Goal: Find specific page/section: Find specific page/section

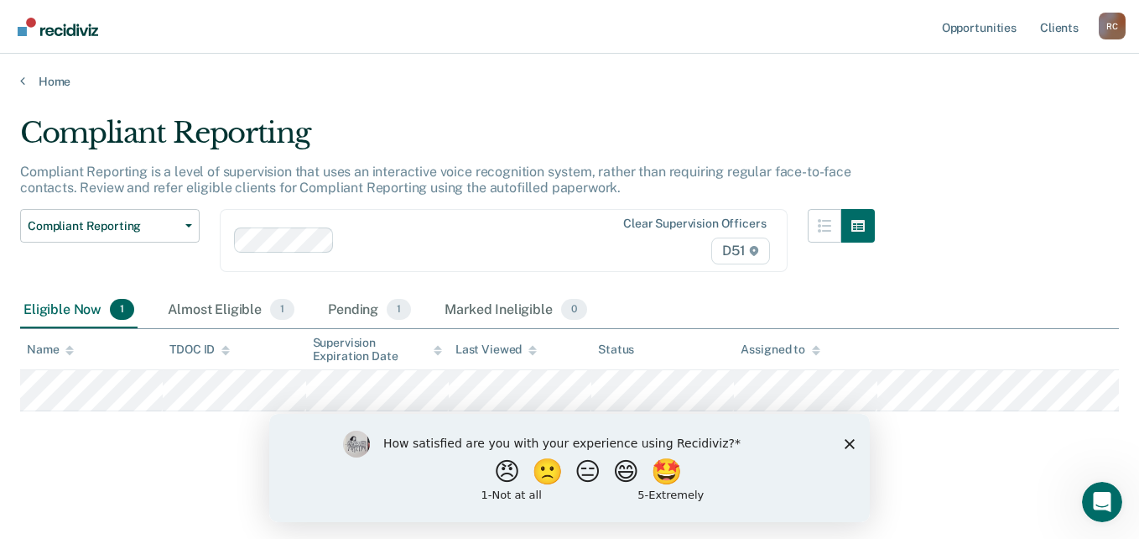
click at [850, 444] on icon "Close survey" at bounding box center [850, 443] width 10 height 10
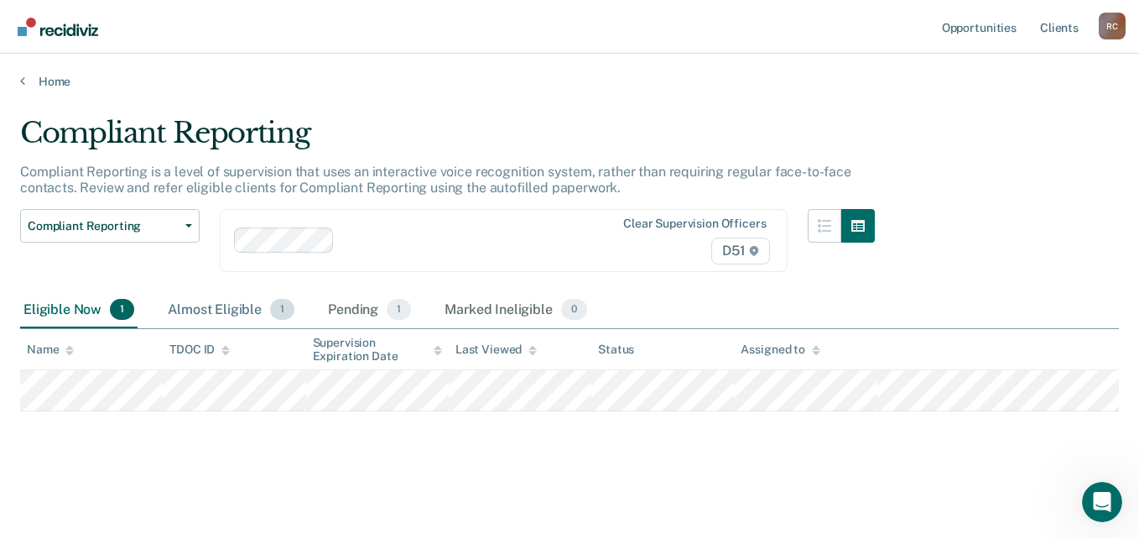
click at [222, 300] on div "Almost Eligible 1" at bounding box center [230, 310] width 133 height 37
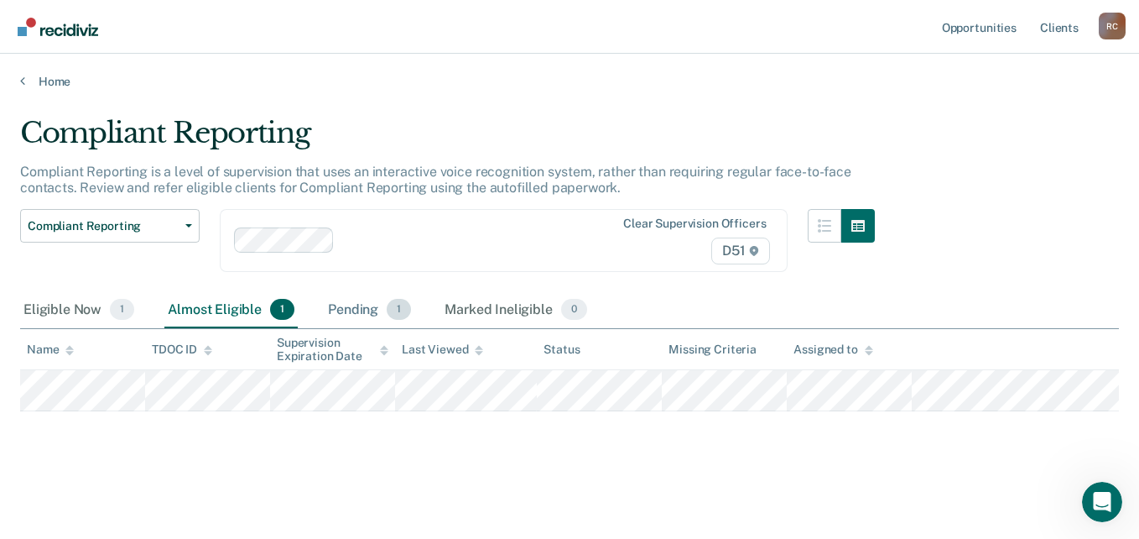
click at [347, 310] on div "Pending 1" at bounding box center [370, 310] width 90 height 37
